Goal: Information Seeking & Learning: Learn about a topic

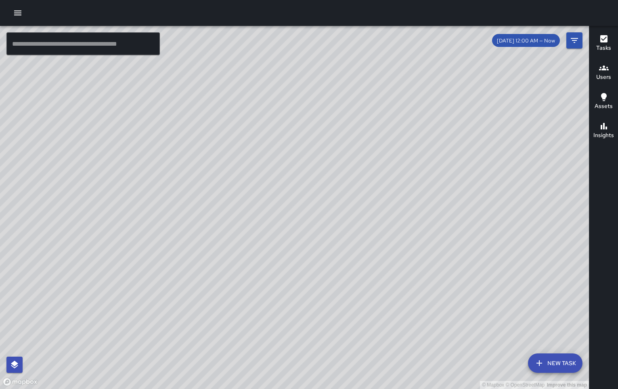
click at [305, 301] on div "© Mapbox © OpenStreetMap Improve this map" at bounding box center [294, 207] width 589 height 363
click at [324, 309] on div "© Mapbox © OpenStreetMap Improve this map" at bounding box center [294, 207] width 589 height 363
drag, startPoint x: 318, startPoint y: 289, endPoint x: 378, endPoint y: 248, distance: 72.9
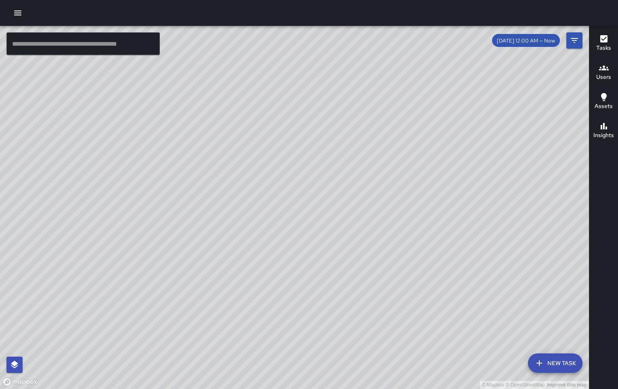
click at [380, 247] on div "© Mapbox © OpenStreetMap Improve this map" at bounding box center [294, 207] width 589 height 363
drag, startPoint x: 298, startPoint y: 276, endPoint x: 444, endPoint y: 215, distance: 159.0
click at [444, 215] on div "© Mapbox © OpenStreetMap Improve this map" at bounding box center [294, 207] width 589 height 363
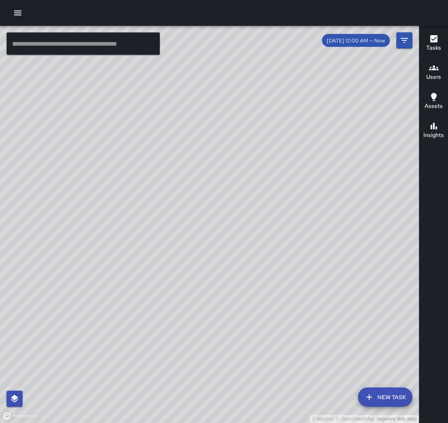
click at [21, 14] on icon "button" at bounding box center [18, 13] width 10 height 10
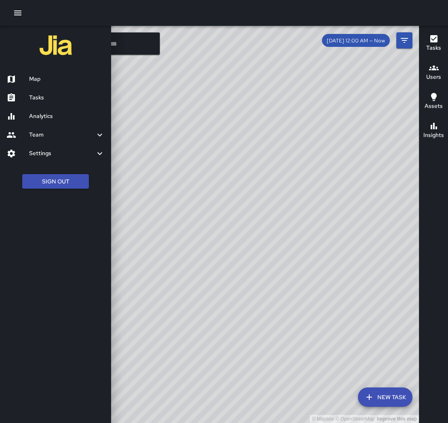
click at [44, 118] on h6 "Analytics" at bounding box center [67, 116] width 76 height 9
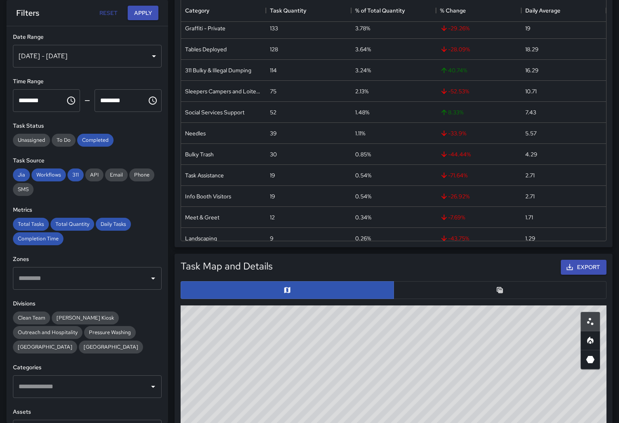
scroll to position [155, 0]
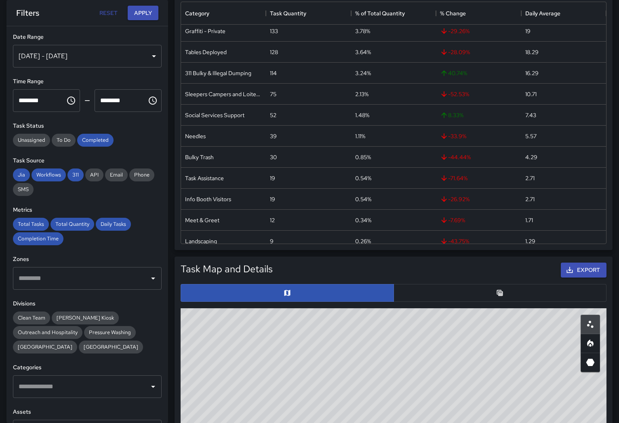
drag, startPoint x: 473, startPoint y: 350, endPoint x: 456, endPoint y: 326, distance: 29.5
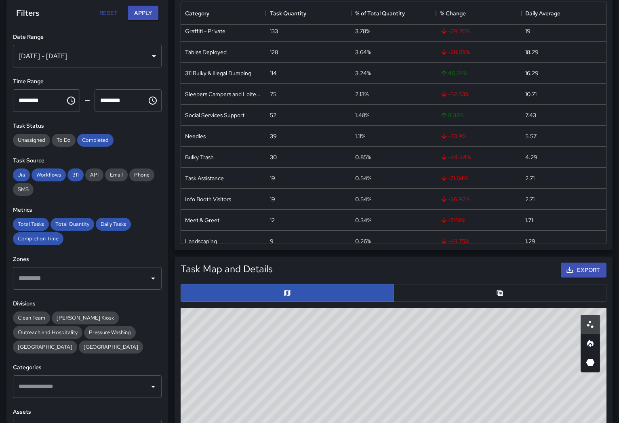
drag, startPoint x: 405, startPoint y: 373, endPoint x: 500, endPoint y: 335, distance: 102.2
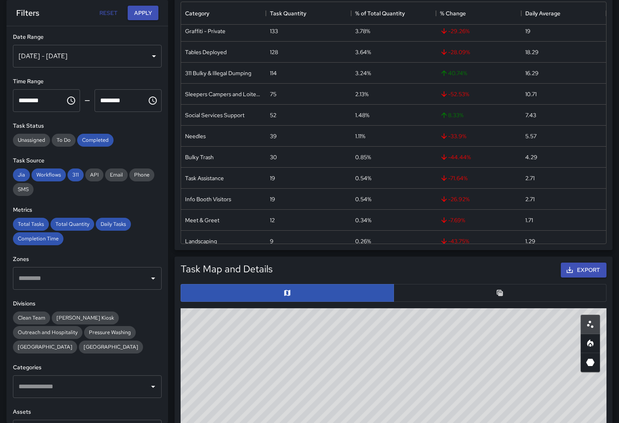
drag, startPoint x: 383, startPoint y: 377, endPoint x: 402, endPoint y: 363, distance: 24.0
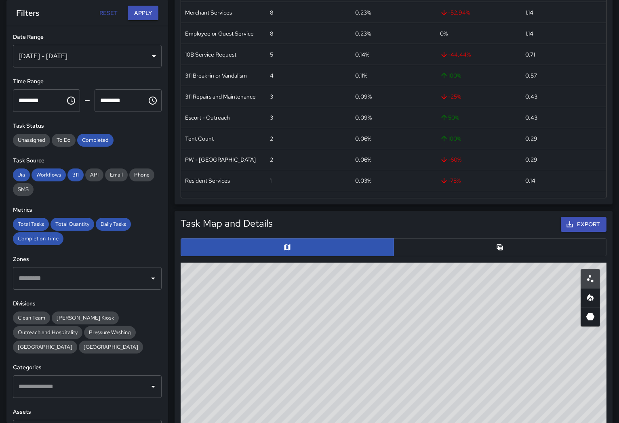
scroll to position [282, 0]
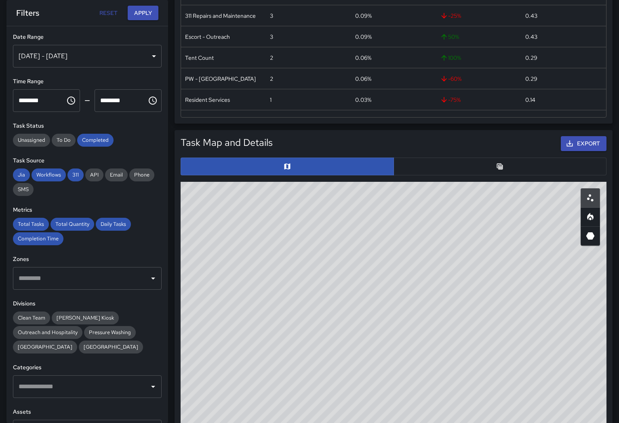
drag, startPoint x: 456, startPoint y: 247, endPoint x: 303, endPoint y: 375, distance: 199.6
click at [303, 375] on div "© Mapbox © OpenStreetMap Improve this map" at bounding box center [394, 343] width 426 height 323
click at [36, 332] on span "Outreach and Hospitality" at bounding box center [47, 332] width 69 height 7
click at [67, 388] on input "text" at bounding box center [81, 386] width 129 height 15
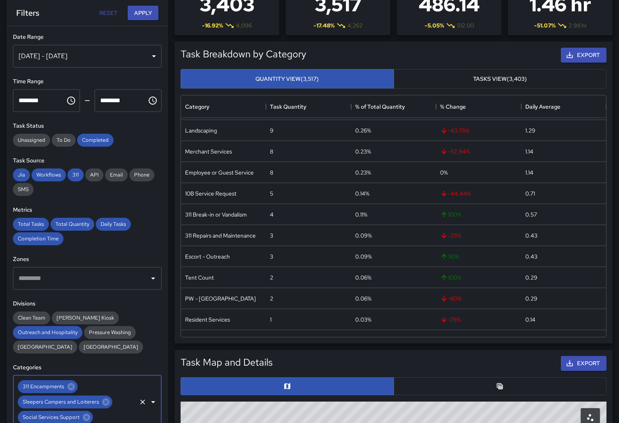
scroll to position [0, 0]
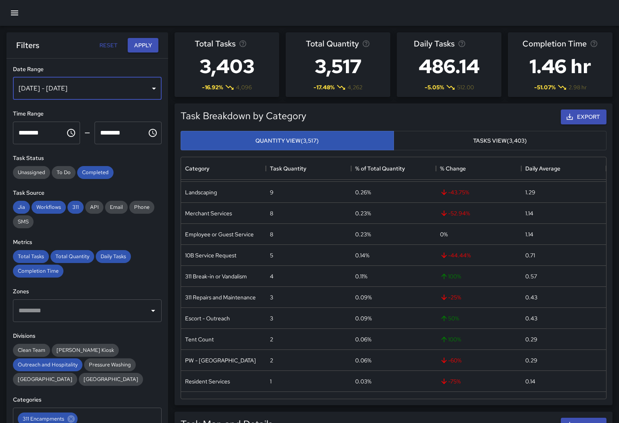
click at [36, 87] on div "[DATE] - [DATE]" at bounding box center [87, 88] width 149 height 23
type input "******"
type input "**********"
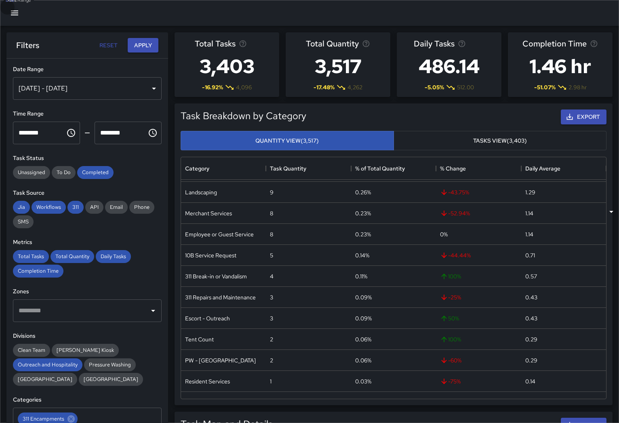
type input "**********"
click at [140, 44] on button "Apply" at bounding box center [143, 45] width 31 height 15
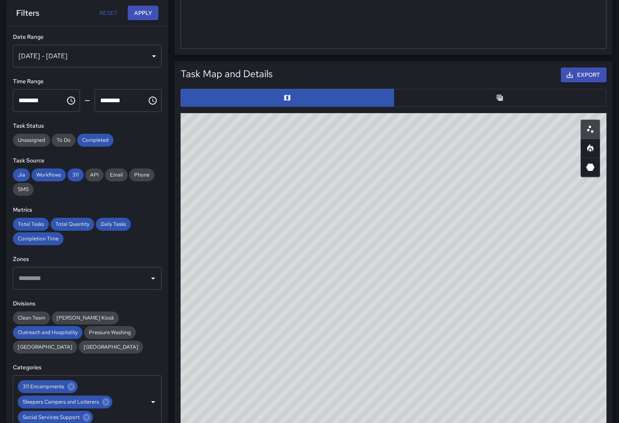
scroll to position [356, 0]
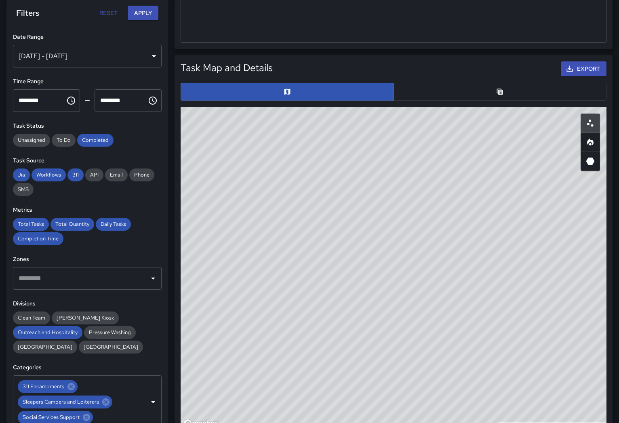
click at [367, 220] on div "© Mapbox © OpenStreetMap Improve this map" at bounding box center [394, 268] width 426 height 323
click at [368, 220] on div "© Mapbox © OpenStreetMap Improve this map" at bounding box center [394, 268] width 426 height 323
drag, startPoint x: 357, startPoint y: 222, endPoint x: 442, endPoint y: 247, distance: 88.4
click at [442, 247] on div "© Mapbox © OpenStreetMap Improve this map" at bounding box center [394, 268] width 426 height 323
click at [590, 143] on icon "Heatmap" at bounding box center [590, 143] width 2 height 3
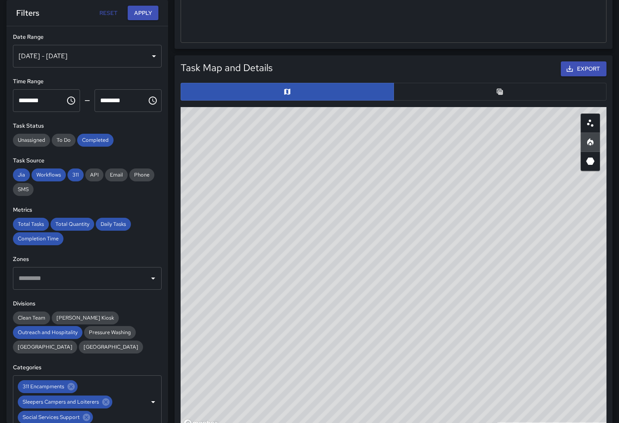
type button "heatmap"
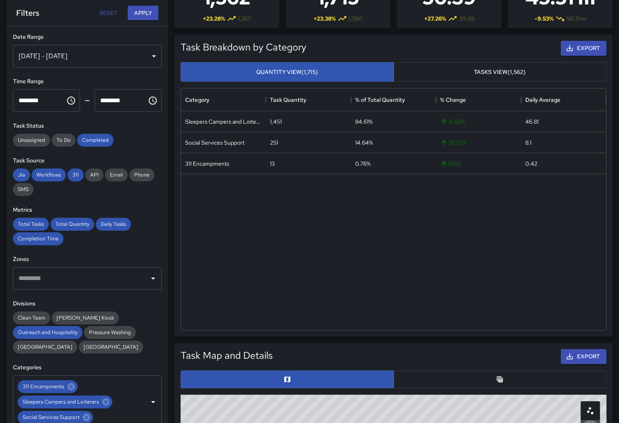
scroll to position [0, 0]
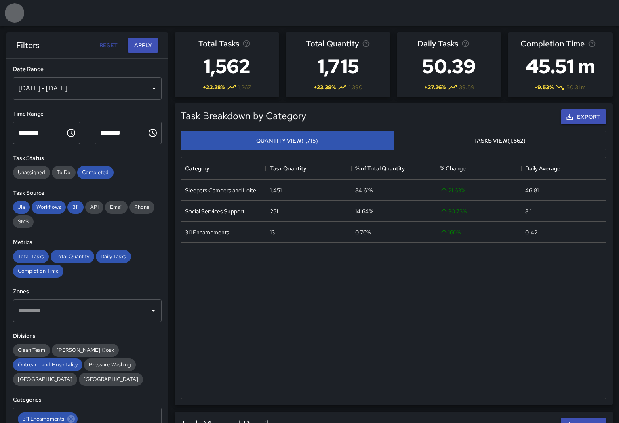
click at [17, 14] on icon "button" at bounding box center [15, 13] width 10 height 10
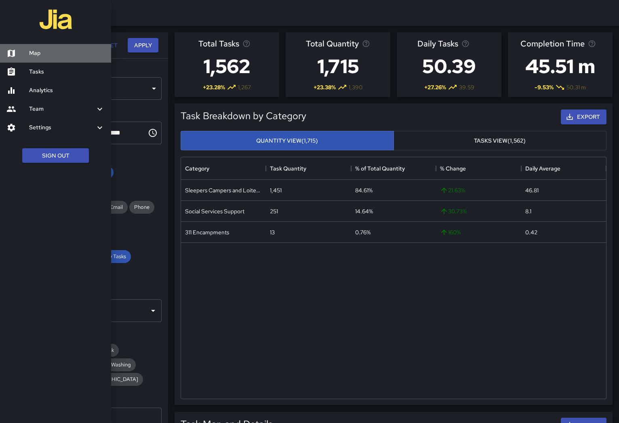
click at [37, 53] on h6 "Map" at bounding box center [67, 53] width 76 height 9
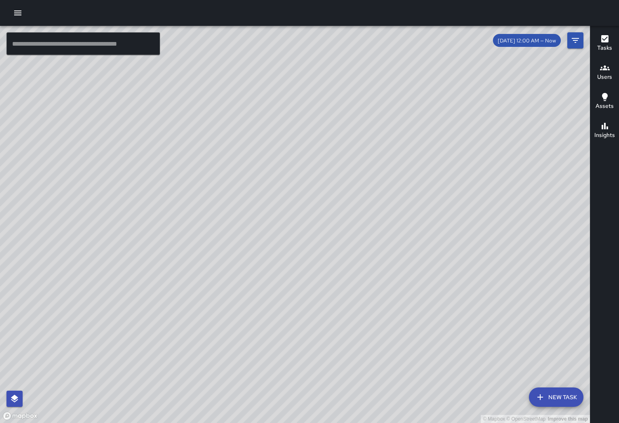
click at [254, 343] on div "© Mapbox © OpenStreetMap Improve this map" at bounding box center [295, 224] width 590 height 397
click at [255, 343] on div "© Mapbox © OpenStreetMap Improve this map" at bounding box center [295, 224] width 590 height 397
click at [276, 338] on div "© Mapbox © OpenStreetMap Improve this map" at bounding box center [295, 224] width 590 height 397
click at [275, 337] on div "© Mapbox © OpenStreetMap Improve this map" at bounding box center [295, 224] width 590 height 397
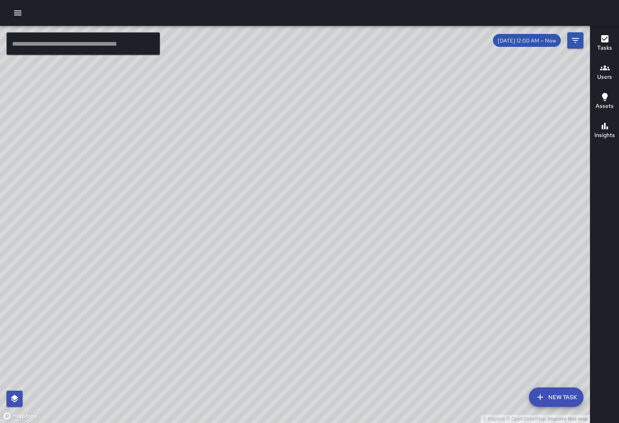
click at [275, 337] on div "© Mapbox © OpenStreetMap Improve this map" at bounding box center [295, 224] width 590 height 397
click at [282, 270] on div "© Mapbox © OpenStreetMap Improve this map RM [PERSON_NAME] [STREET_ADDRESS][PER…" at bounding box center [295, 224] width 590 height 397
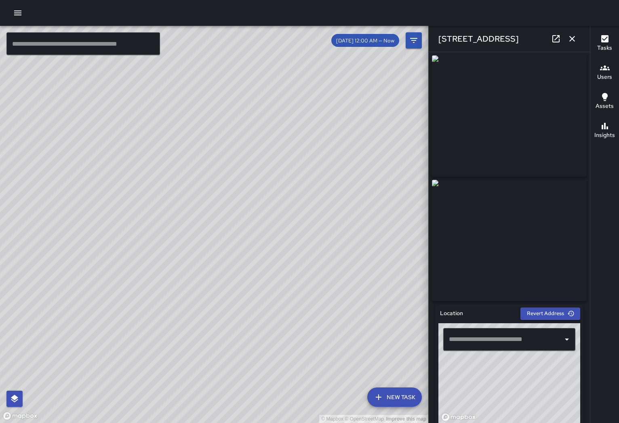
type input "**********"
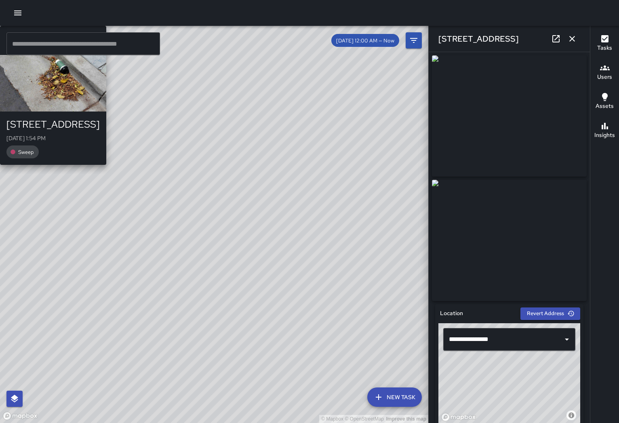
click at [227, 209] on div "© Mapbox © OpenStreetMap Improve this map RM [PERSON_NAME] [STREET_ADDRESS][DAT…" at bounding box center [214, 224] width 428 height 397
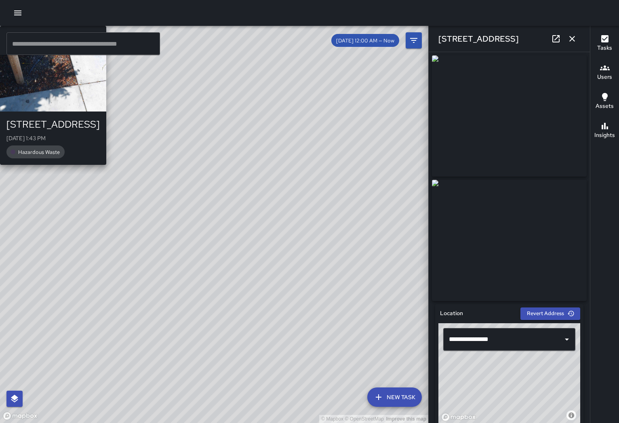
click at [188, 244] on div "© Mapbox © OpenStreetMap Improve this map RM [PERSON_NAME] [STREET_ADDRESS][PER…" at bounding box center [214, 224] width 428 height 397
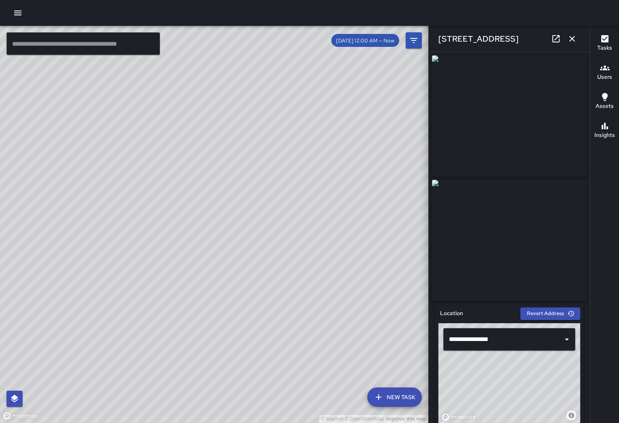
click at [223, 223] on div "© Mapbox © OpenStreetMap Improve this map" at bounding box center [214, 224] width 428 height 397
click at [152, 126] on div "© Mapbox © OpenStreetMap Improve this map AO [PERSON_NAME] [STREET_ADDRESS][DAT…" at bounding box center [214, 224] width 428 height 397
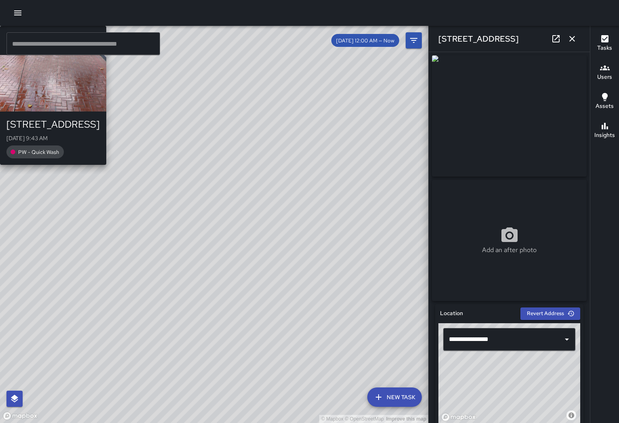
click at [118, 295] on div "© Mapbox © OpenStreetMap Improve this map OD [PERSON_NAME] [STREET_ADDRESS][DAT…" at bounding box center [214, 224] width 428 height 397
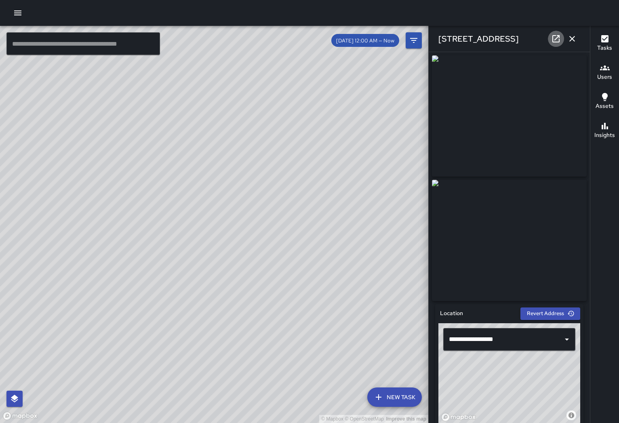
click at [559, 40] on icon at bounding box center [556, 39] width 10 height 10
click at [366, 44] on div "[DATE] 12:00 AM — Now" at bounding box center [365, 40] width 68 height 13
click at [371, 39] on span "[DATE] 12:00 AM — Now" at bounding box center [365, 40] width 68 height 7
click at [413, 39] on icon "Filters" at bounding box center [414, 41] width 10 height 10
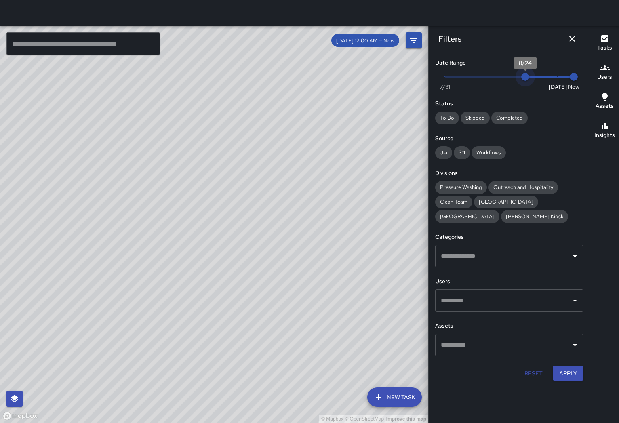
type input "*"
drag, startPoint x: 525, startPoint y: 78, endPoint x: 425, endPoint y: 80, distance: 100.6
click at [424, 80] on div "© Mapbox © OpenStreetMap Improve this map ​ New Task [DATE] 12:00 AM — Now Map …" at bounding box center [309, 224] width 619 height 397
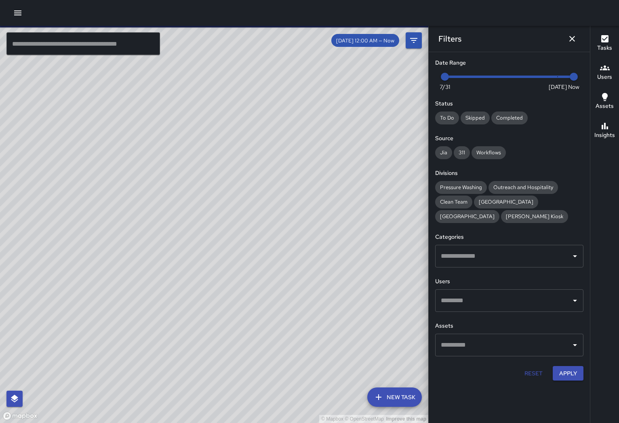
click at [571, 374] on button "Apply" at bounding box center [568, 373] width 31 height 15
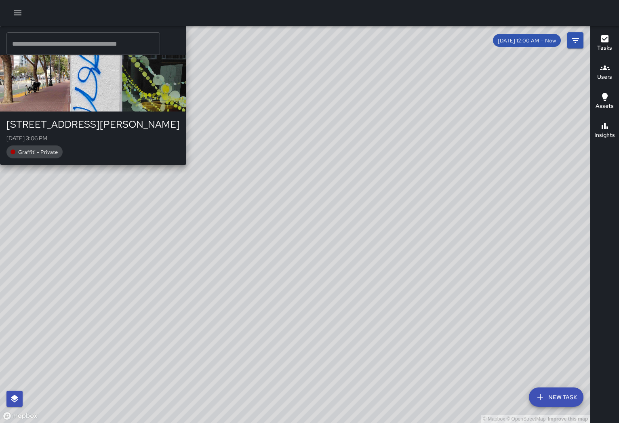
click at [359, 202] on div "© Mapbox © OpenStreetMap Improve this map AO [PERSON_NAME] [STREET_ADDRESS][PER…" at bounding box center [295, 224] width 590 height 397
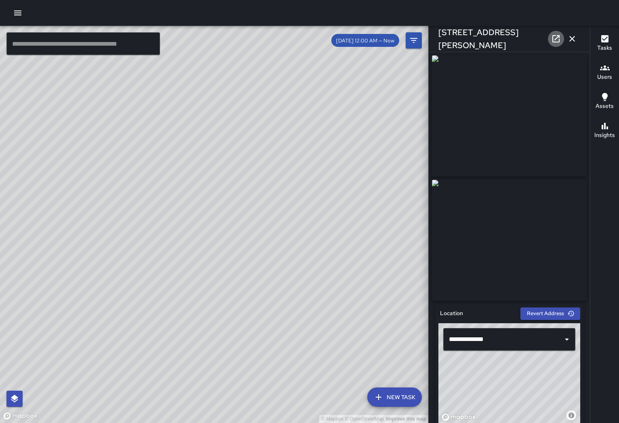
click at [557, 39] on icon at bounding box center [556, 39] width 10 height 10
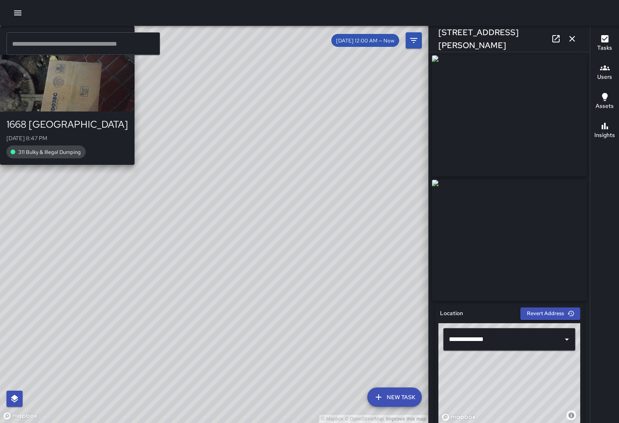
click at [135, 165] on div "LW [PERSON_NAME][US_STATE] [GEOGRAPHIC_DATA][DATE] 8:47 PM 311 Bulky & Illegal …" at bounding box center [67, 95] width 135 height 139
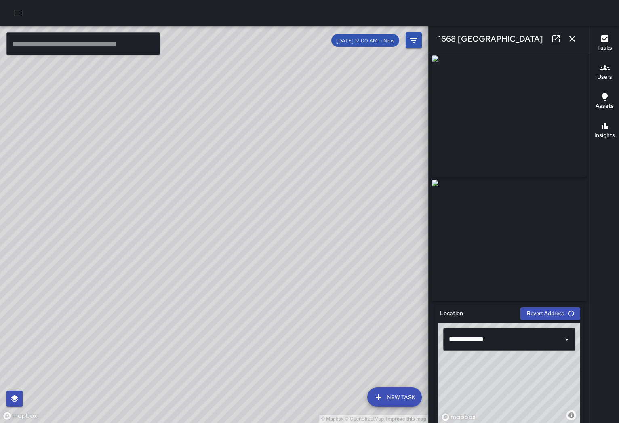
drag, startPoint x: 359, startPoint y: 190, endPoint x: 199, endPoint y: 268, distance: 178.1
click at [199, 268] on div "© Mapbox © OpenStreetMap Improve this map" at bounding box center [214, 224] width 428 height 397
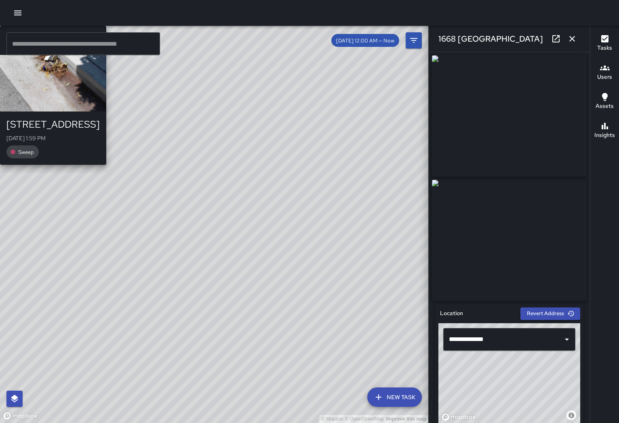
click at [208, 332] on div "© Mapbox © OpenStreetMap Improve this map RM [PERSON_NAME] [STREET_ADDRESS][PER…" at bounding box center [214, 224] width 428 height 397
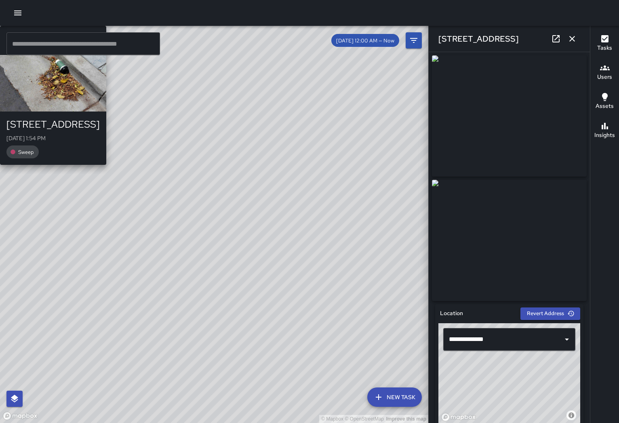
click at [228, 209] on div "© Mapbox © OpenStreetMap Improve this map RM [PERSON_NAME] [STREET_ADDRESS][DAT…" at bounding box center [214, 224] width 428 height 397
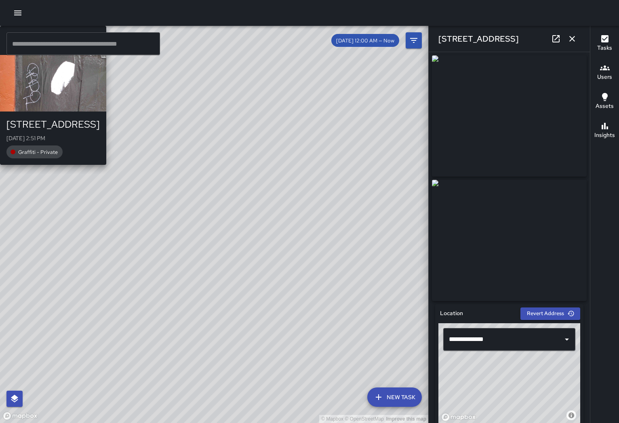
click at [193, 113] on div "© Mapbox © OpenStreetMap Improve this map AO [PERSON_NAME] [STREET_ADDRESS][DAT…" at bounding box center [214, 224] width 428 height 397
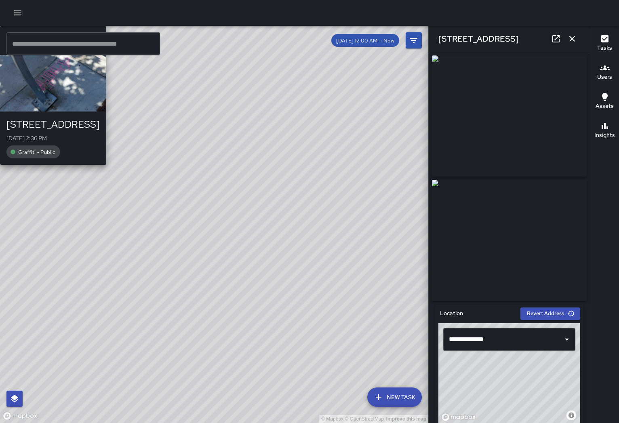
click at [234, 345] on div "© Mapbox © OpenStreetMap Improve this map OD [PERSON_NAME] [STREET_ADDRESS][PER…" at bounding box center [214, 224] width 428 height 397
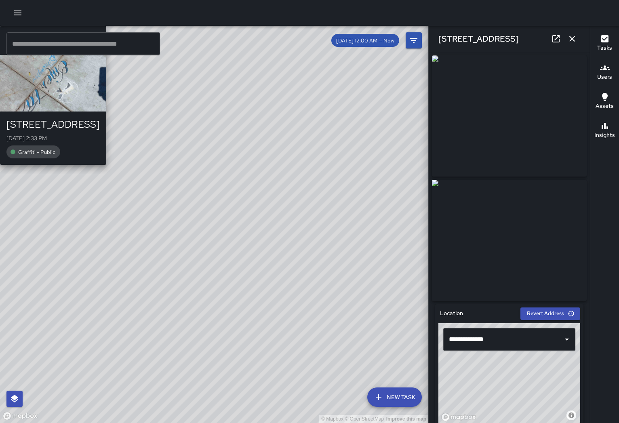
click at [208, 225] on div "© Mapbox © OpenStreetMap Improve this map OD [PERSON_NAME] [STREET_ADDRESS][PER…" at bounding box center [214, 224] width 428 height 397
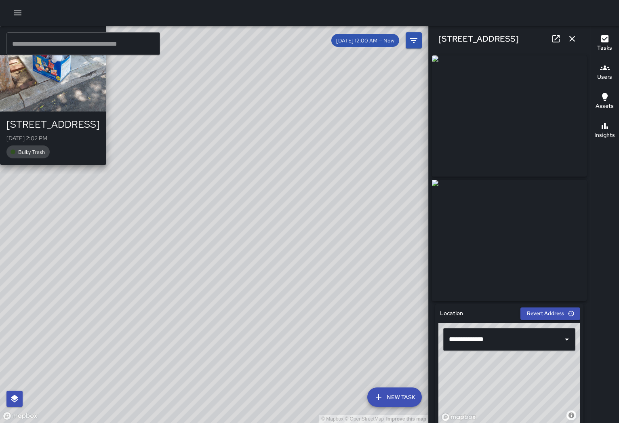
click at [206, 229] on div "© Mapbox © OpenStreetMap Improve this map RM [PERSON_NAME] [STREET_ADDRESS][PER…" at bounding box center [214, 224] width 428 height 397
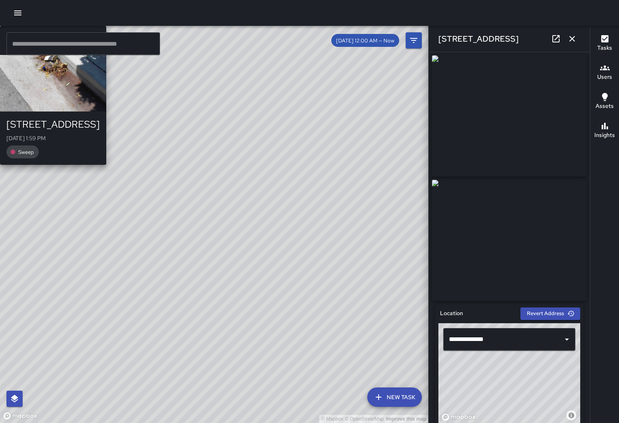
click at [219, 217] on div "© Mapbox © OpenStreetMap Improve this map RM [PERSON_NAME] [STREET_ADDRESS][PER…" at bounding box center [214, 224] width 428 height 397
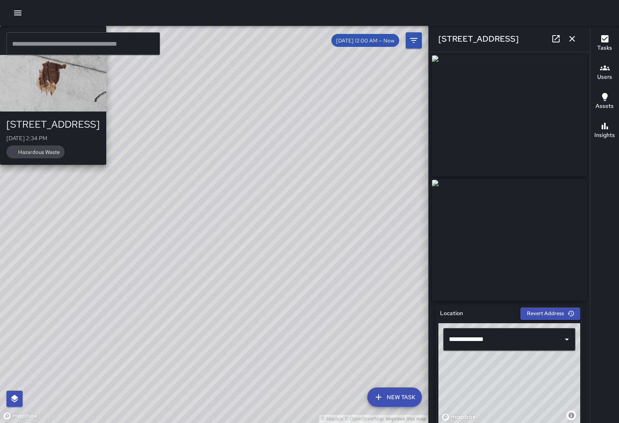
click at [223, 218] on div "© Mapbox © OpenStreetMap Improve this map OD [PERSON_NAME] [STREET_ADDRESS][DAT…" at bounding box center [214, 224] width 428 height 397
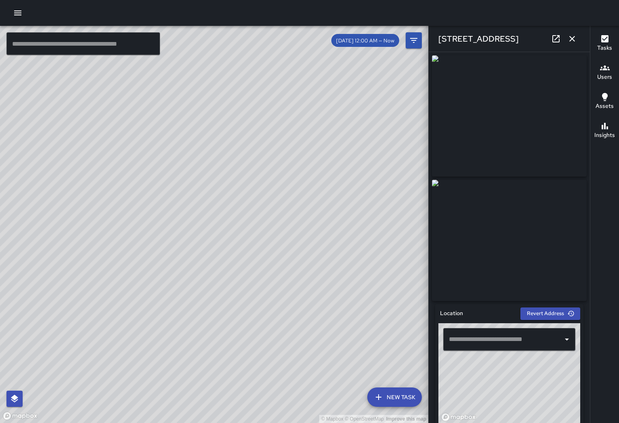
type input "**********"
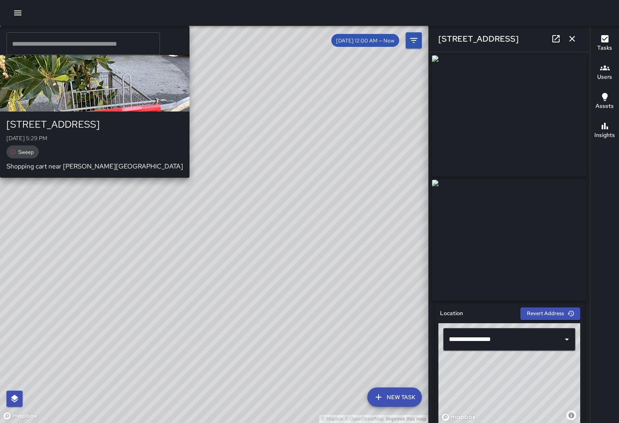
click at [189, 55] on div "Unassigned" at bounding box center [94, 40] width 189 height 29
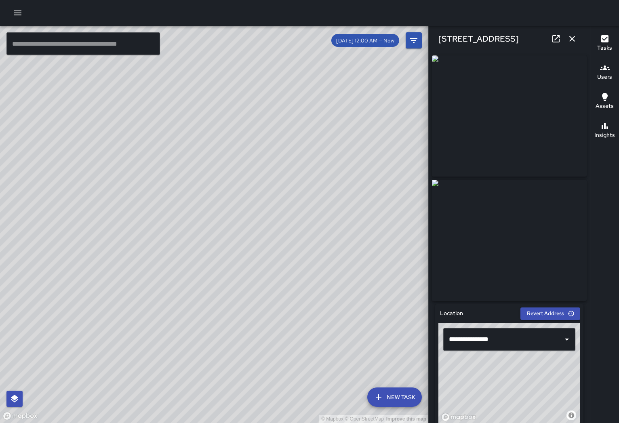
click at [223, 221] on div "© Mapbox © OpenStreetMap Improve this map" at bounding box center [214, 224] width 428 height 397
click at [211, 230] on div "© Mapbox © OpenStreetMap Improve this map AO [PERSON_NAME] [STREET_ADDRESS][PER…" at bounding box center [214, 224] width 428 height 397
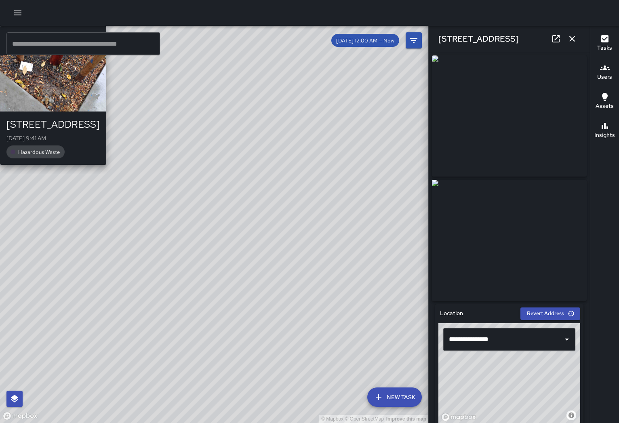
click at [211, 229] on div "© Mapbox © OpenStreetMap Improve this map AO [PERSON_NAME] [STREET_ADDRESS][PER…" at bounding box center [214, 224] width 428 height 397
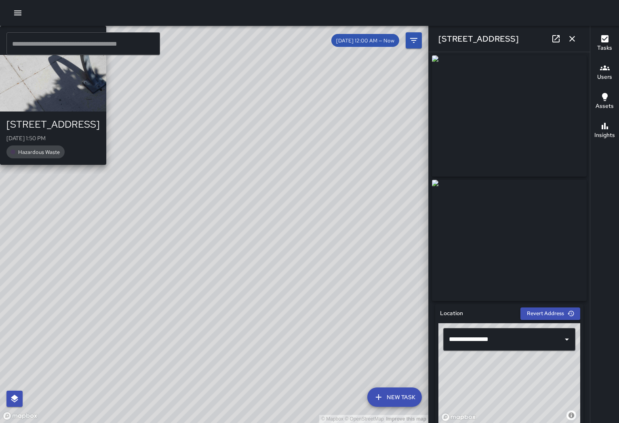
click at [165, 238] on div "© Mapbox © OpenStreetMap Improve this map RM [PERSON_NAME] [STREET_ADDRESS][PER…" at bounding box center [214, 224] width 428 height 397
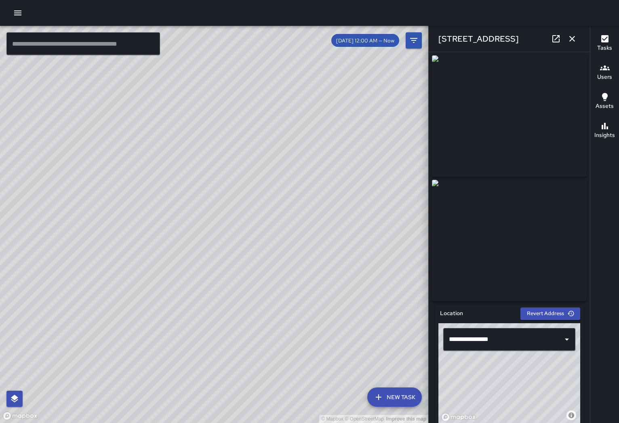
click at [226, 239] on div "© Mapbox © OpenStreetMap Improve this map" at bounding box center [214, 224] width 428 height 397
drag, startPoint x: 227, startPoint y: 239, endPoint x: 220, endPoint y: 238, distance: 7.0
click at [227, 239] on div "© Mapbox © OpenStreetMap Improve this map" at bounding box center [214, 224] width 428 height 397
click at [221, 229] on div "© Mapbox © OpenStreetMap Improve this map" at bounding box center [214, 224] width 428 height 397
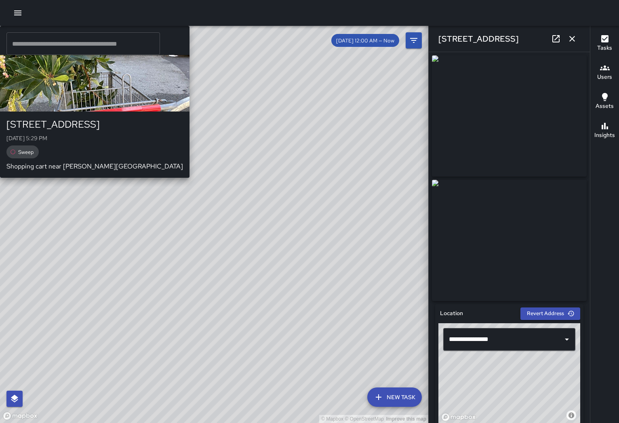
click at [221, 165] on div "© Mapbox © OpenStreetMap Improve this map Unassigned [STREET_ADDRESS] [DATE] 5:…" at bounding box center [214, 224] width 428 height 397
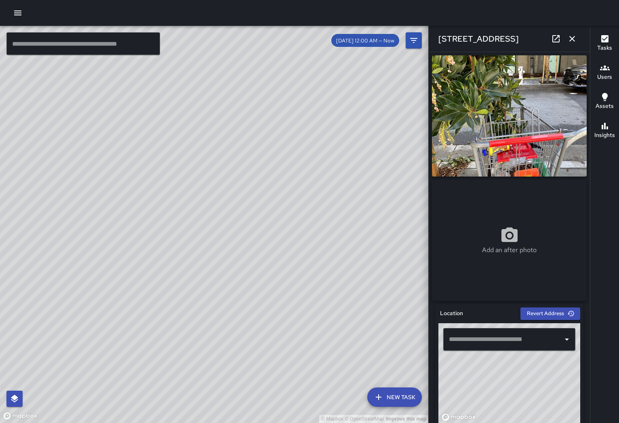
type input "**********"
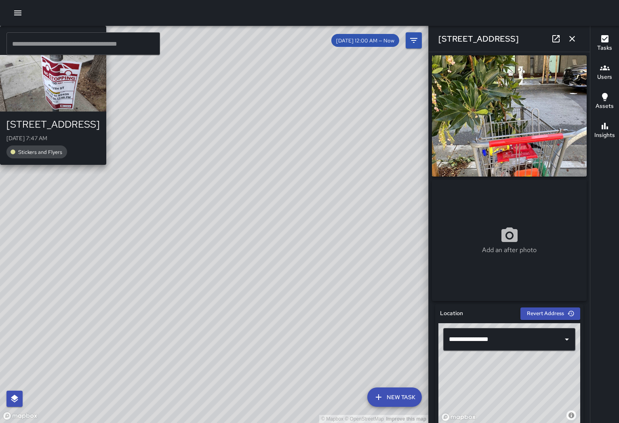
click at [250, 164] on div "© Mapbox © OpenStreetMap Improve this map [PERSON_NAME][GEOGRAPHIC_DATA] [STREE…" at bounding box center [214, 224] width 428 height 397
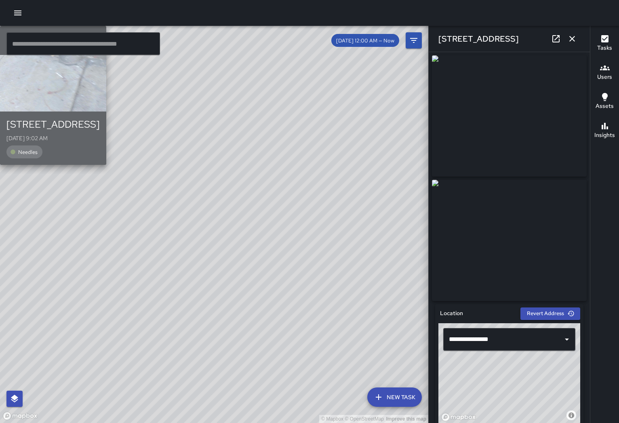
click at [106, 55] on div "RM [PERSON_NAME]" at bounding box center [53, 40] width 106 height 29
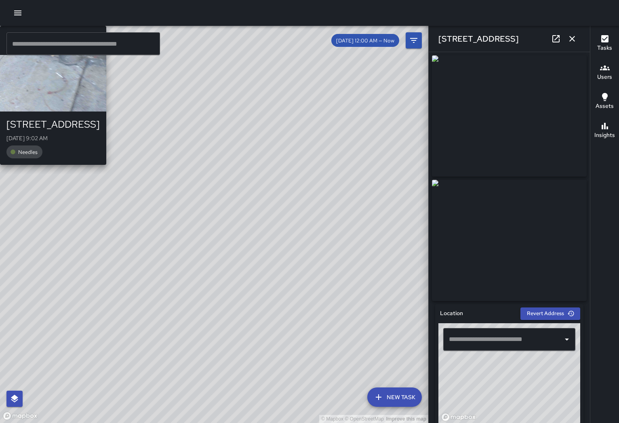
type input "**********"
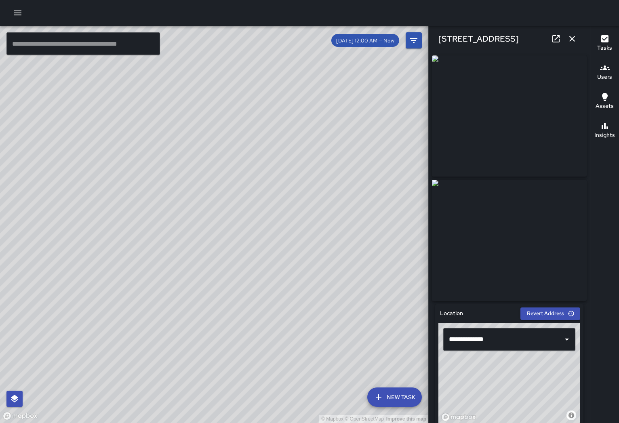
click at [220, 214] on div "© Mapbox © OpenStreetMap Improve this map" at bounding box center [214, 224] width 428 height 397
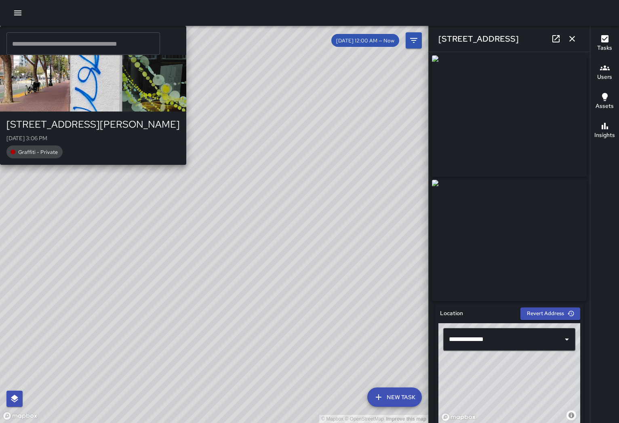
click at [46, 283] on div "© Mapbox © OpenStreetMap Improve this map AO [PERSON_NAME] [STREET_ADDRESS][PER…" at bounding box center [214, 224] width 428 height 397
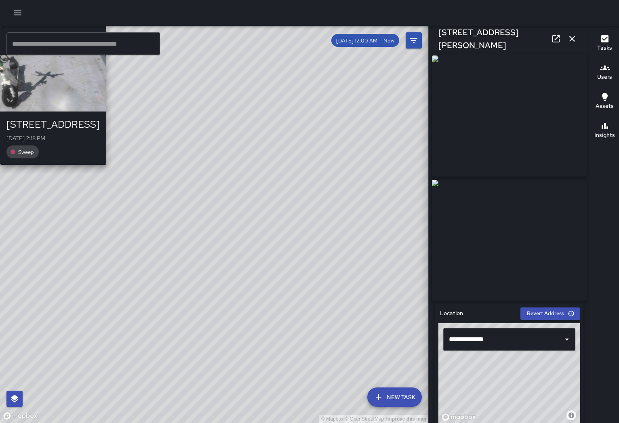
click at [237, 204] on div "© Mapbox © OpenStreetMap Improve this map IM [PERSON_NAME] [STREET_ADDRESS][GEO…" at bounding box center [214, 224] width 428 height 397
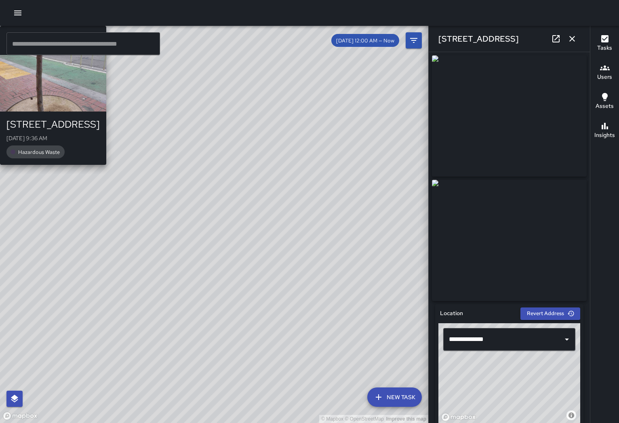
click at [229, 207] on div "© Mapbox © OpenStreetMap Improve this map RM [PERSON_NAME] [STREET_ADDRESS][DAT…" at bounding box center [214, 224] width 428 height 397
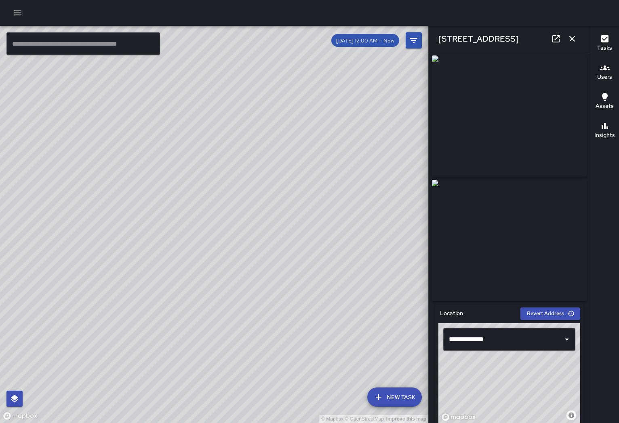
click at [232, 203] on div "© Mapbox © OpenStreetMap Improve this map" at bounding box center [214, 224] width 428 height 397
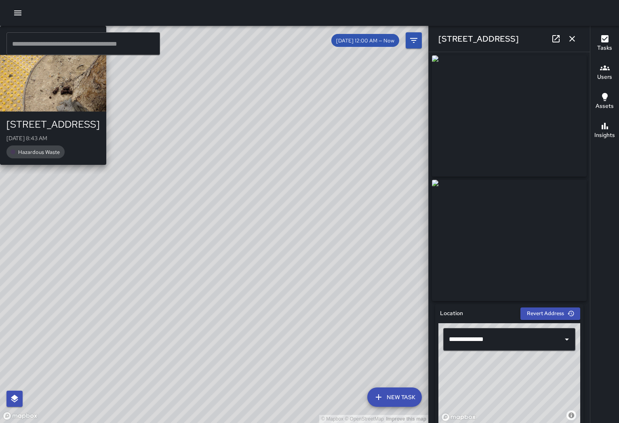
click at [177, 251] on div "© Mapbox © OpenStreetMap Improve this map AO [PERSON_NAME] [STREET_ADDRESS][DAT…" at bounding box center [214, 224] width 428 height 397
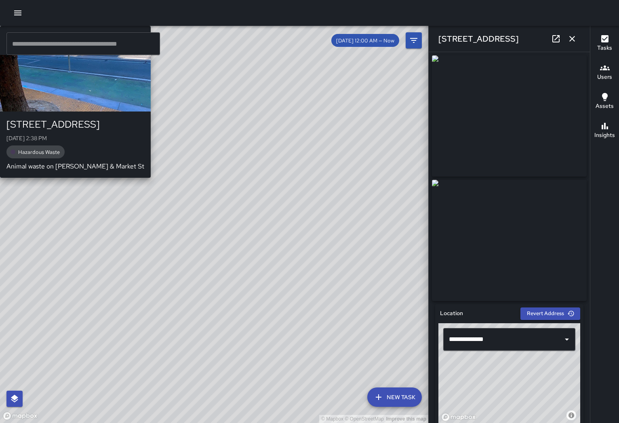
click at [202, 244] on div "© Mapbox © OpenStreetMap Improve this map RM [PERSON_NAME] [STREET_ADDRESS][GEO…" at bounding box center [214, 224] width 428 height 397
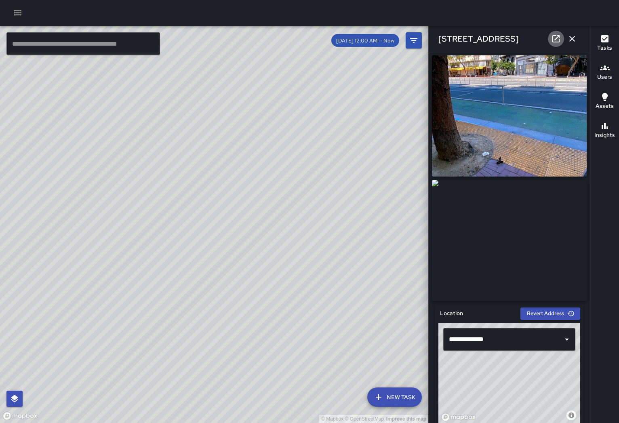
click at [557, 40] on icon at bounding box center [556, 39] width 10 height 10
click at [21, 14] on icon "button" at bounding box center [18, 13] width 10 height 10
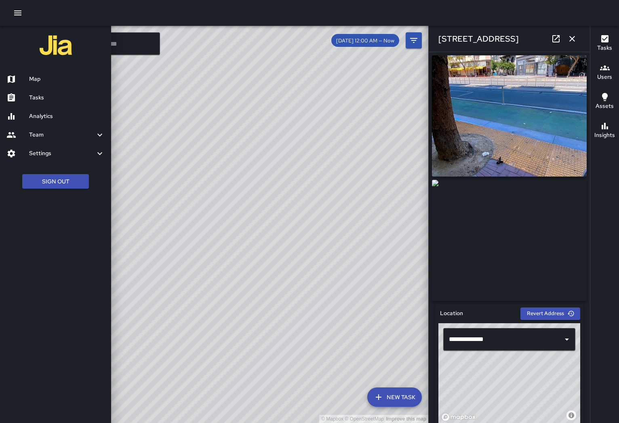
click at [41, 115] on h6 "Analytics" at bounding box center [67, 116] width 76 height 9
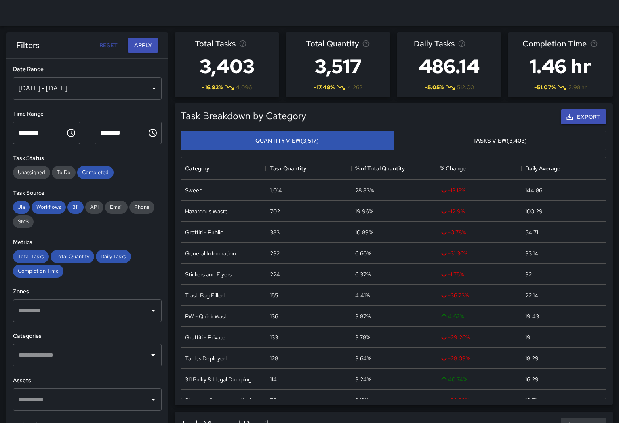
scroll to position [242, 425]
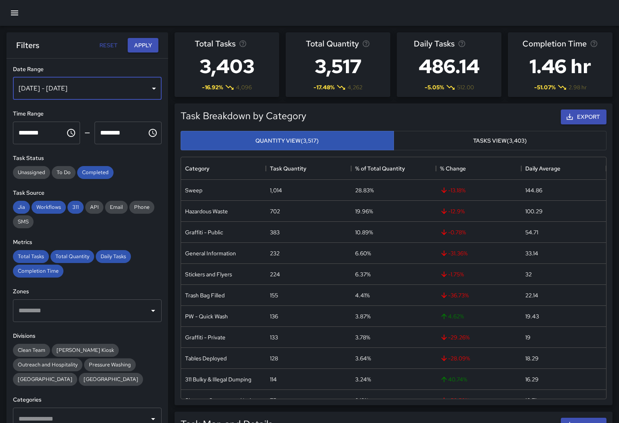
click at [80, 87] on div "[DATE] - [DATE]" at bounding box center [87, 88] width 149 height 23
drag, startPoint x: 55, startPoint y: 149, endPoint x: 73, endPoint y: 168, distance: 26.9
type input "******"
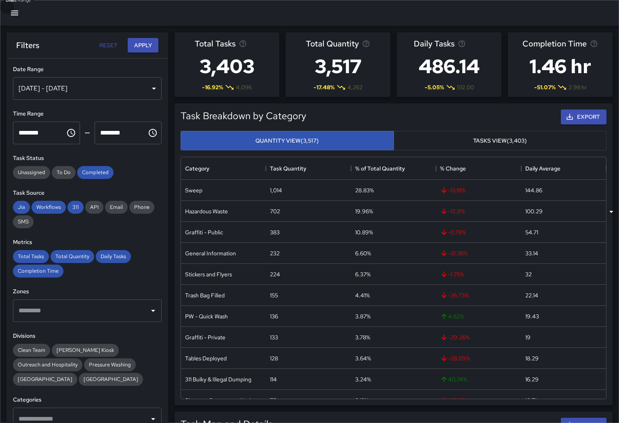
type input "**********"
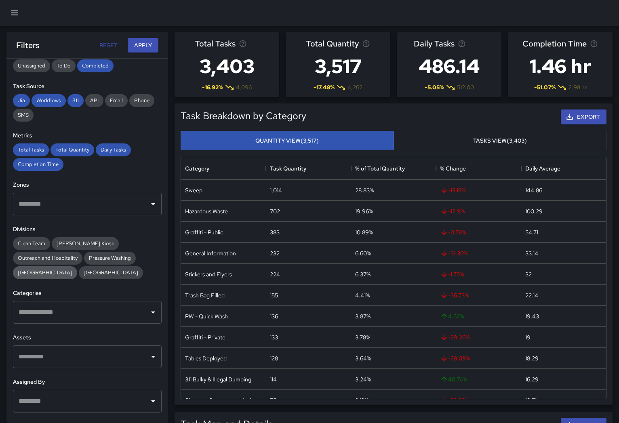
scroll to position [108, 0]
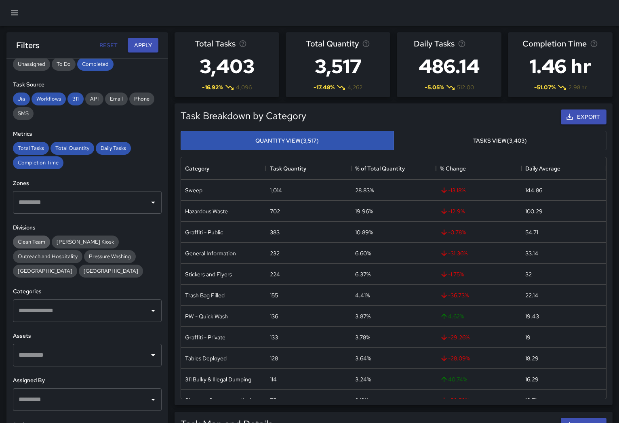
click at [31, 242] on span "Clean Team" at bounding box center [31, 241] width 37 height 7
click at [52, 316] on input "text" at bounding box center [81, 310] width 129 height 15
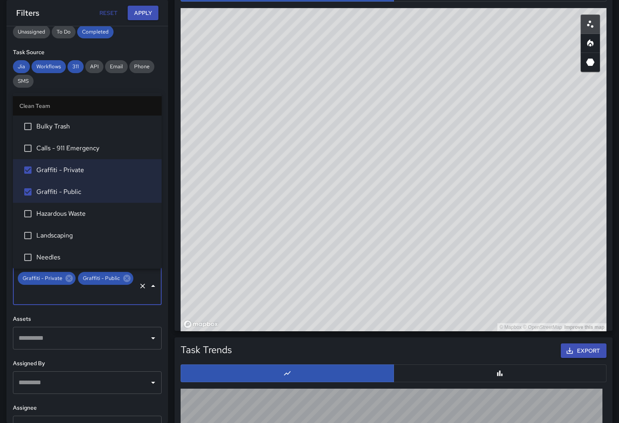
scroll to position [459, 0]
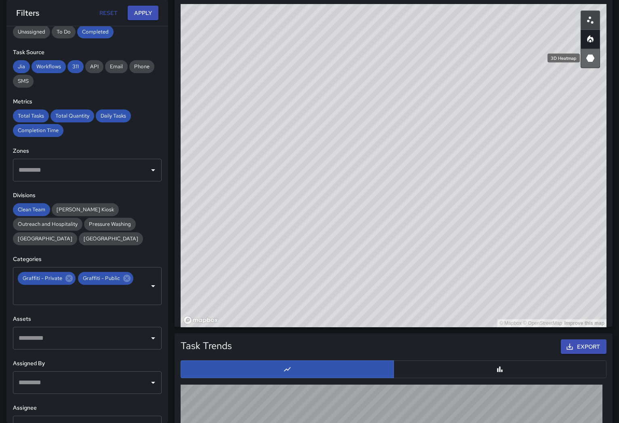
click at [589, 55] on icon "3D Heatmap" at bounding box center [590, 58] width 8 height 7
drag, startPoint x: 452, startPoint y: 222, endPoint x: 389, endPoint y: 240, distance: 65.0
click at [389, 240] on div "© Mapbox © OpenStreetMap Improve this map" at bounding box center [394, 165] width 426 height 323
click at [361, 238] on div "© Mapbox © OpenStreetMap Improve this map" at bounding box center [394, 165] width 426 height 323
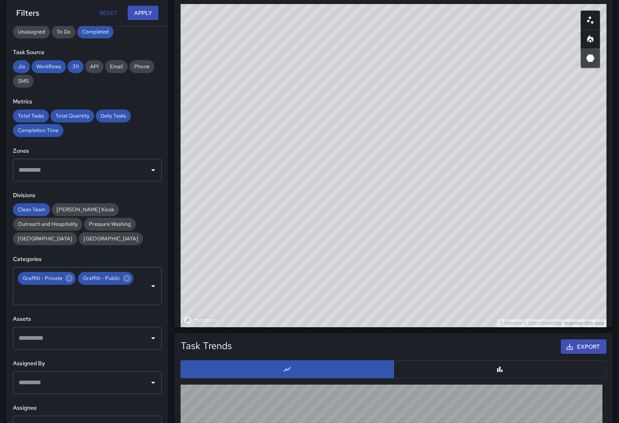
drag, startPoint x: 362, startPoint y: 231, endPoint x: 470, endPoint y: 176, distance: 121.0
click at [470, 176] on div "© Mapbox © OpenStreetMap Improve this map" at bounding box center [394, 165] width 426 height 323
drag, startPoint x: 485, startPoint y: 258, endPoint x: 456, endPoint y: 281, distance: 36.8
click at [454, 284] on div "© Mapbox © OpenStreetMap Improve this map" at bounding box center [394, 165] width 426 height 323
drag, startPoint x: 457, startPoint y: 273, endPoint x: 416, endPoint y: 273, distance: 40.8
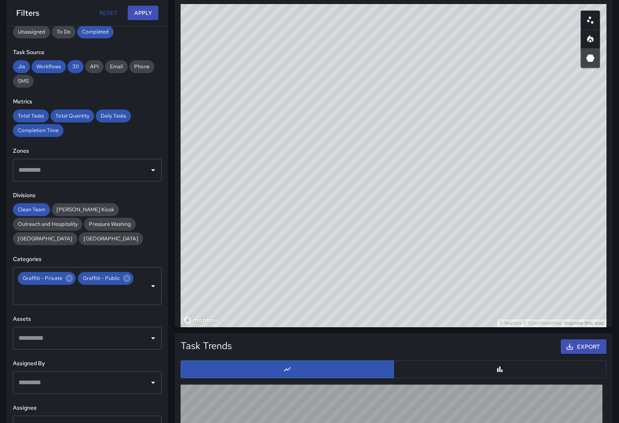
click at [408, 274] on div "© Mapbox © OpenStreetMap Improve this map" at bounding box center [394, 165] width 426 height 323
click at [592, 40] on icon "Heatmap" at bounding box center [590, 38] width 6 height 7
click at [441, 233] on div "© Mapbox © OpenStreetMap Improve this map" at bounding box center [394, 165] width 426 height 323
drag, startPoint x: 441, startPoint y: 233, endPoint x: 436, endPoint y: 236, distance: 6.0
click at [441, 233] on div "© Mapbox © OpenStreetMap Improve this map" at bounding box center [394, 165] width 426 height 323
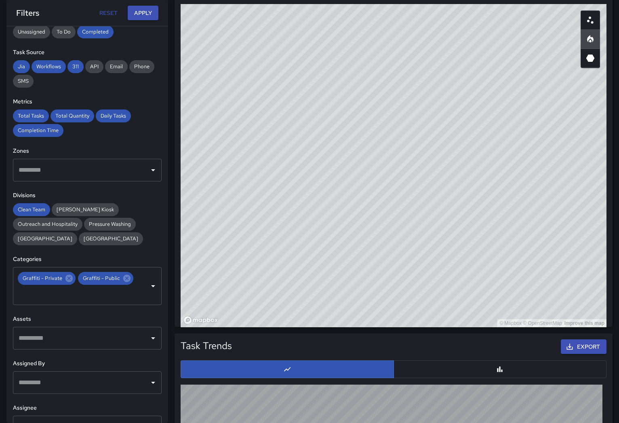
drag, startPoint x: 380, startPoint y: 273, endPoint x: 513, endPoint y: 177, distance: 163.9
click at [520, 171] on div "© Mapbox © OpenStreetMap Improve this map" at bounding box center [394, 165] width 426 height 323
drag, startPoint x: 499, startPoint y: 189, endPoint x: 448, endPoint y: 220, distance: 60.5
click at [448, 221] on div "© Mapbox © OpenStreetMap Improve this map" at bounding box center [394, 165] width 426 height 323
click at [592, 21] on icon "Scatterplot" at bounding box center [590, 20] width 10 height 10
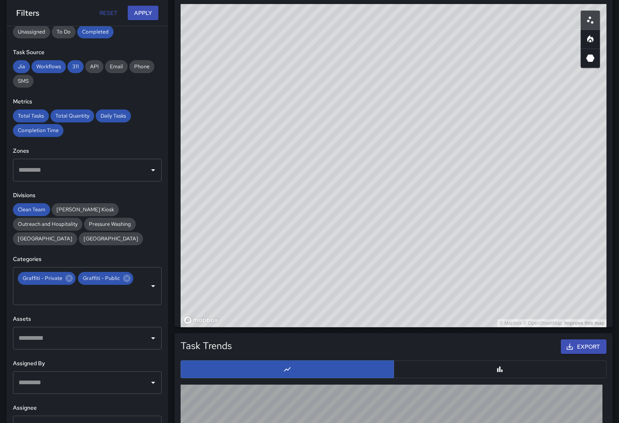
click at [344, 216] on div "© Mapbox © OpenStreetMap Improve this map" at bounding box center [394, 165] width 426 height 323
click at [138, 12] on button "Apply" at bounding box center [143, 13] width 31 height 15
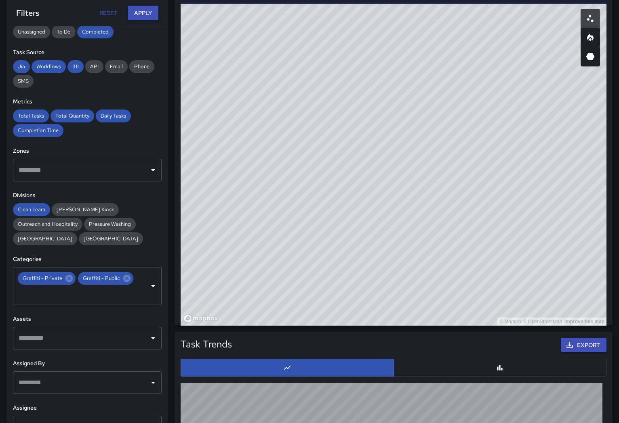
scroll to position [0, 0]
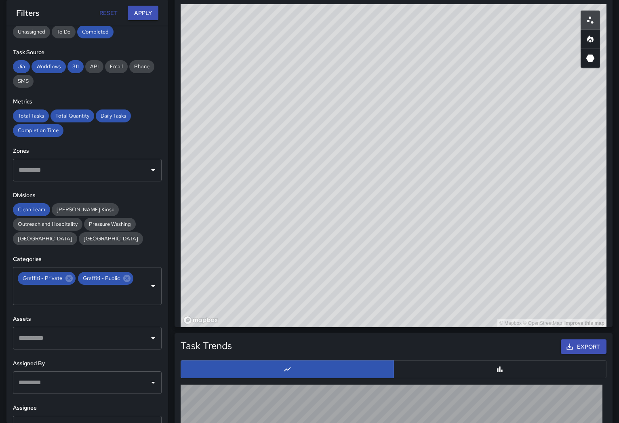
click at [430, 209] on div "© Mapbox © OpenStreetMap Improve this map" at bounding box center [394, 165] width 426 height 323
drag, startPoint x: 429, startPoint y: 209, endPoint x: 518, endPoint y: 139, distance: 113.1
click at [518, 139] on div "© Mapbox © OpenStreetMap Improve this map" at bounding box center [394, 165] width 426 height 323
drag, startPoint x: 512, startPoint y: 145, endPoint x: 530, endPoint y: 144, distance: 17.8
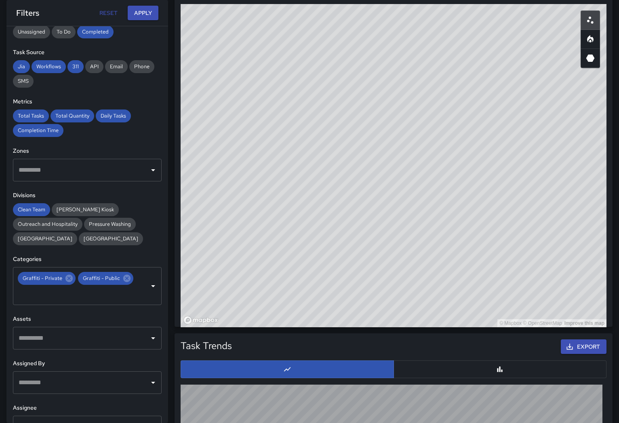
click at [530, 144] on div "© Mapbox © OpenStreetMap Improve this map" at bounding box center [394, 165] width 426 height 323
drag, startPoint x: 540, startPoint y: 146, endPoint x: 541, endPoint y: 155, distance: 8.9
click at [541, 155] on div "© Mapbox © OpenStreetMap Improve this map" at bounding box center [394, 165] width 426 height 323
click at [344, 224] on div "© Mapbox © OpenStreetMap Improve this map" at bounding box center [394, 165] width 426 height 323
click at [342, 224] on div "© Mapbox © OpenStreetMap Improve this map" at bounding box center [394, 165] width 426 height 323
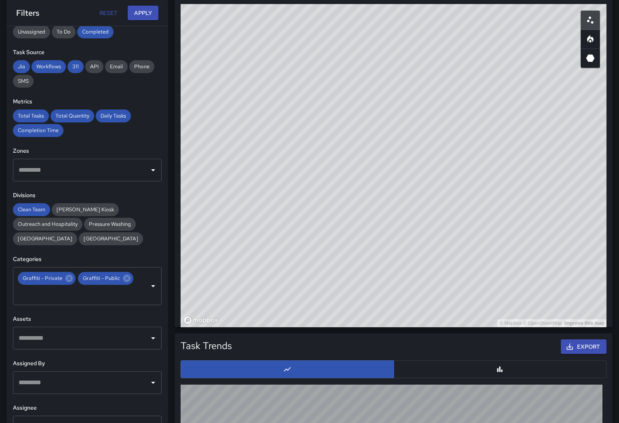
drag, startPoint x: 518, startPoint y: 138, endPoint x: 507, endPoint y: 146, distance: 13.0
click at [507, 146] on div "© Mapbox © OpenStreetMap Improve this map" at bounding box center [394, 165] width 426 height 323
drag, startPoint x: 428, startPoint y: 145, endPoint x: 437, endPoint y: 139, distance: 10.3
click at [437, 139] on div "© Mapbox © OpenStreetMap Improve this map" at bounding box center [394, 165] width 426 height 323
click at [591, 56] on icon "3D Heatmap" at bounding box center [590, 58] width 8 height 7
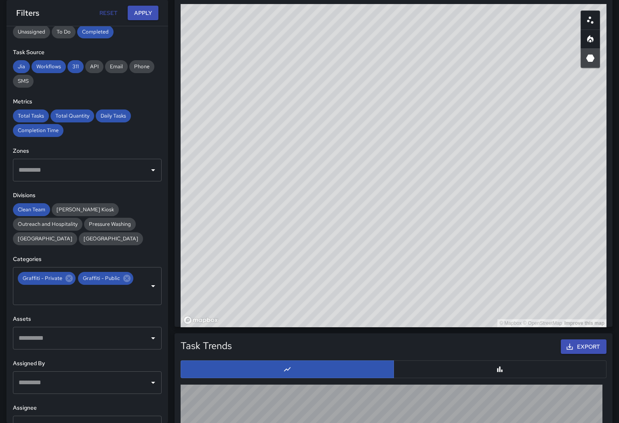
type button "hexagonal"
click at [123, 278] on icon at bounding box center [126, 278] width 7 height 7
click at [68, 278] on icon at bounding box center [69, 278] width 9 height 9
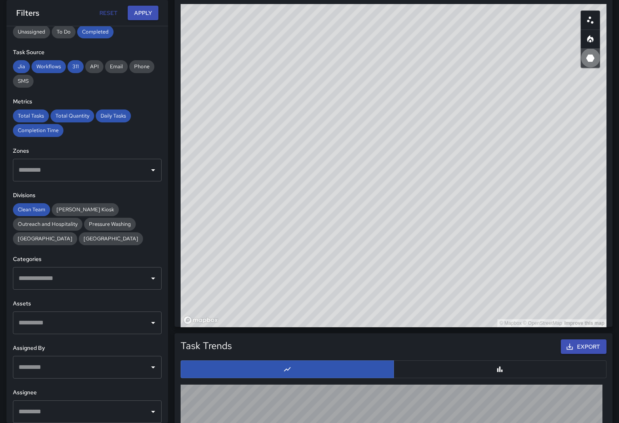
click at [154, 279] on icon "Open" at bounding box center [153, 278] width 10 height 10
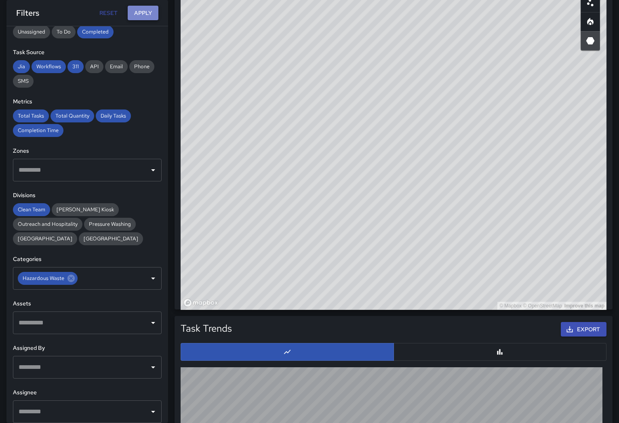
click at [150, 15] on button "Apply" at bounding box center [143, 13] width 31 height 15
drag, startPoint x: 403, startPoint y: 105, endPoint x: 431, endPoint y: 227, distance: 125.6
click at [431, 227] on div "© Mapbox © OpenStreetMap Improve this map" at bounding box center [394, 148] width 426 height 323
click at [435, 205] on div "© Mapbox © OpenStreetMap Improve this map" at bounding box center [394, 148] width 426 height 323
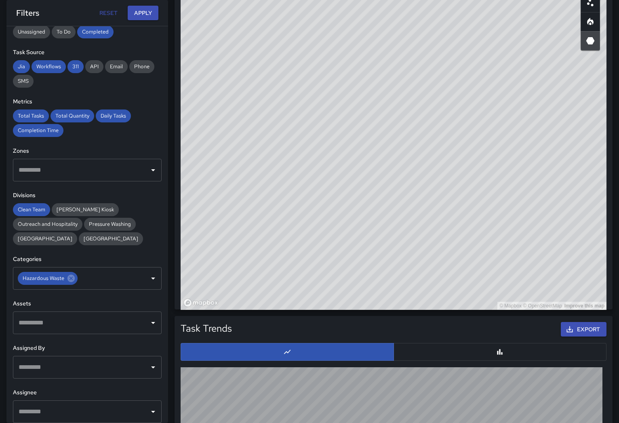
drag, startPoint x: 427, startPoint y: 200, endPoint x: 491, endPoint y: 157, distance: 77.6
click at [491, 157] on div "© Mapbox © OpenStreetMap Improve this map" at bounding box center [394, 148] width 426 height 323
click at [69, 278] on icon at bounding box center [71, 278] width 9 height 9
click at [153, 278] on icon "Open" at bounding box center [153, 279] width 4 height 2
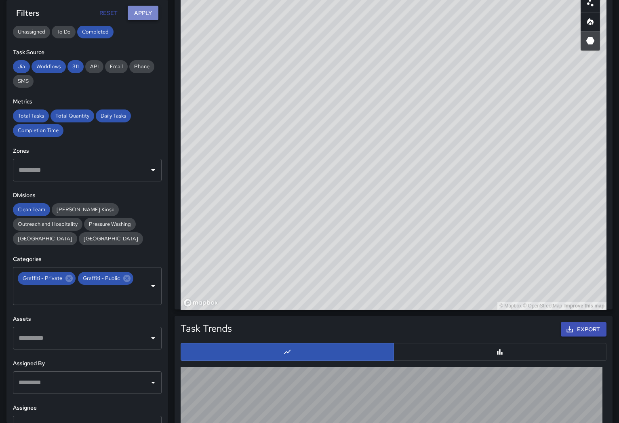
click at [148, 11] on button "Apply" at bounding box center [143, 13] width 31 height 15
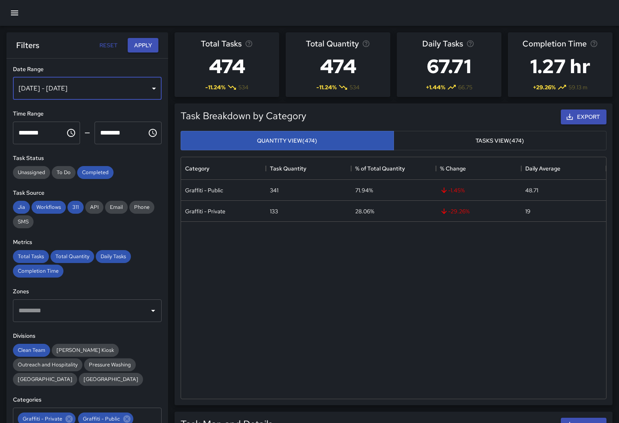
click at [111, 92] on div "[DATE] - [DATE]" at bounding box center [87, 88] width 149 height 23
click at [142, 45] on button "Apply" at bounding box center [143, 45] width 31 height 15
click at [143, 45] on button "Apply" at bounding box center [143, 45] width 31 height 15
click at [110, 81] on div "[DATE] - [DATE]" at bounding box center [87, 88] width 149 height 23
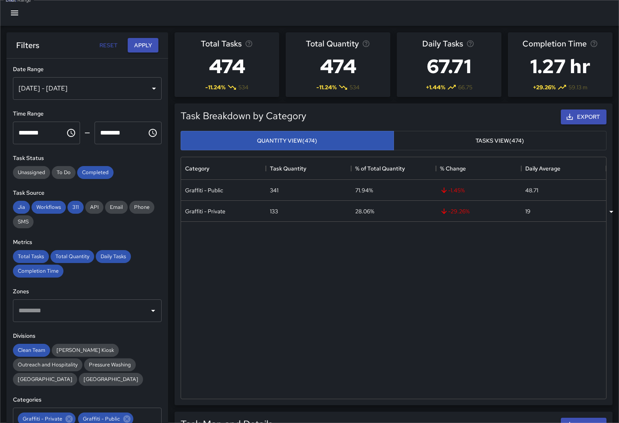
type input "**********"
click at [145, 44] on button "Apply" at bounding box center [143, 45] width 31 height 15
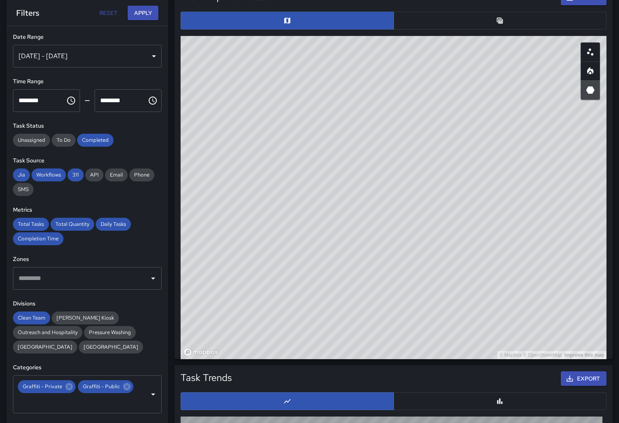
scroll to position [453, 0]
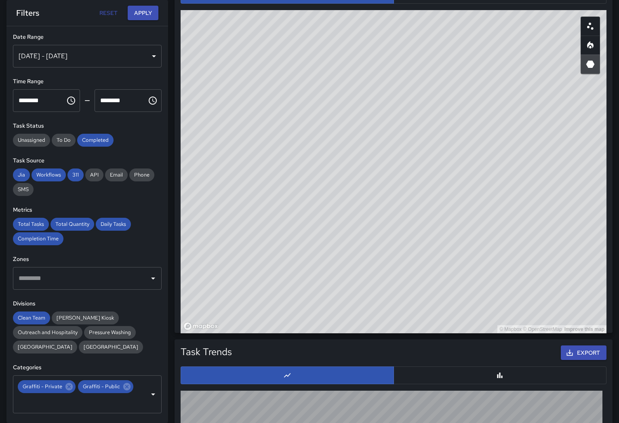
drag, startPoint x: 500, startPoint y: 256, endPoint x: 469, endPoint y: 251, distance: 31.4
click at [470, 250] on div "© Mapbox © OpenStreetMap Improve this map" at bounding box center [394, 171] width 426 height 323
click at [68, 388] on icon at bounding box center [68, 386] width 7 height 7
click at [64, 387] on icon at bounding box center [66, 386] width 9 height 9
click at [153, 387] on icon "Open" at bounding box center [153, 387] width 10 height 10
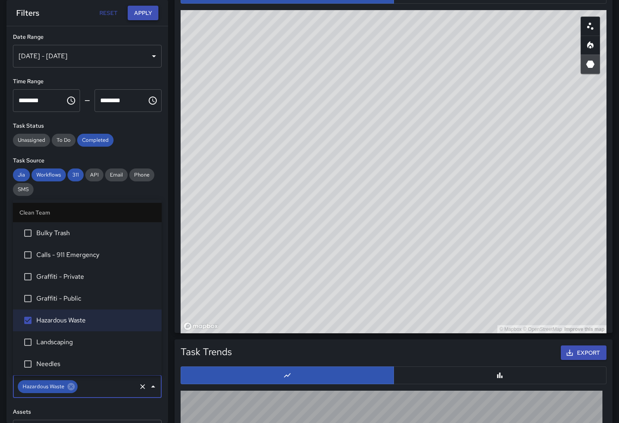
click at [145, 14] on button "Apply" at bounding box center [143, 13] width 31 height 15
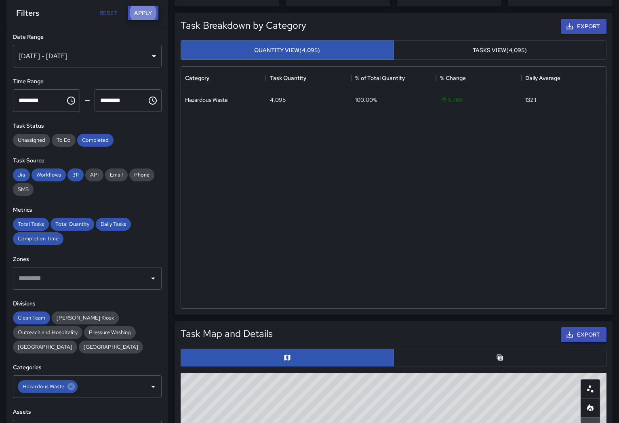
scroll to position [88, 0]
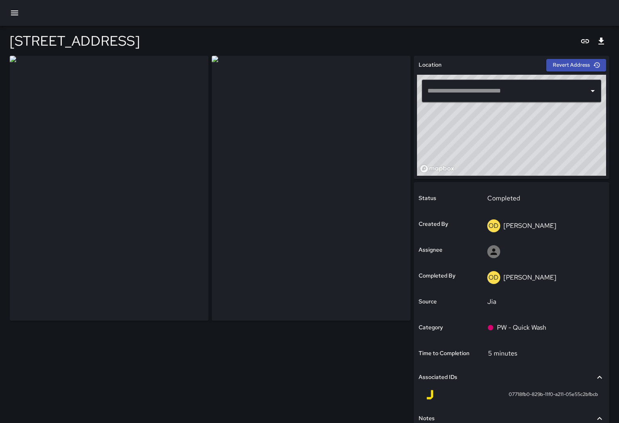
type input "**********"
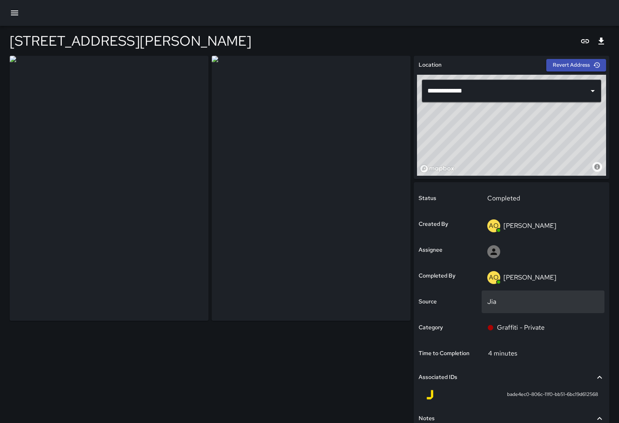
scroll to position [72, 0]
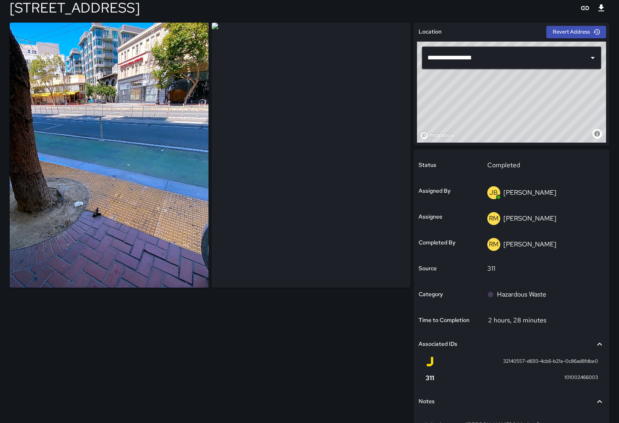
scroll to position [36, 0]
